Goal: Check status: Check status

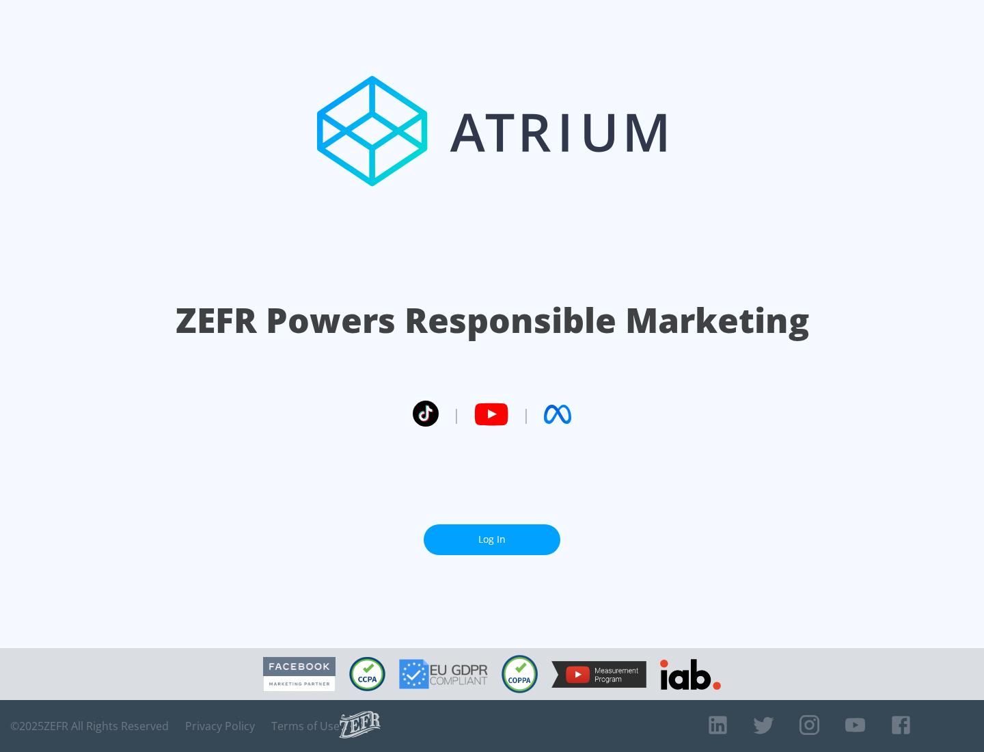
click at [492, 539] on link "Log In" at bounding box center [492, 539] width 137 height 31
